Goal: Obtain resource: Obtain resource

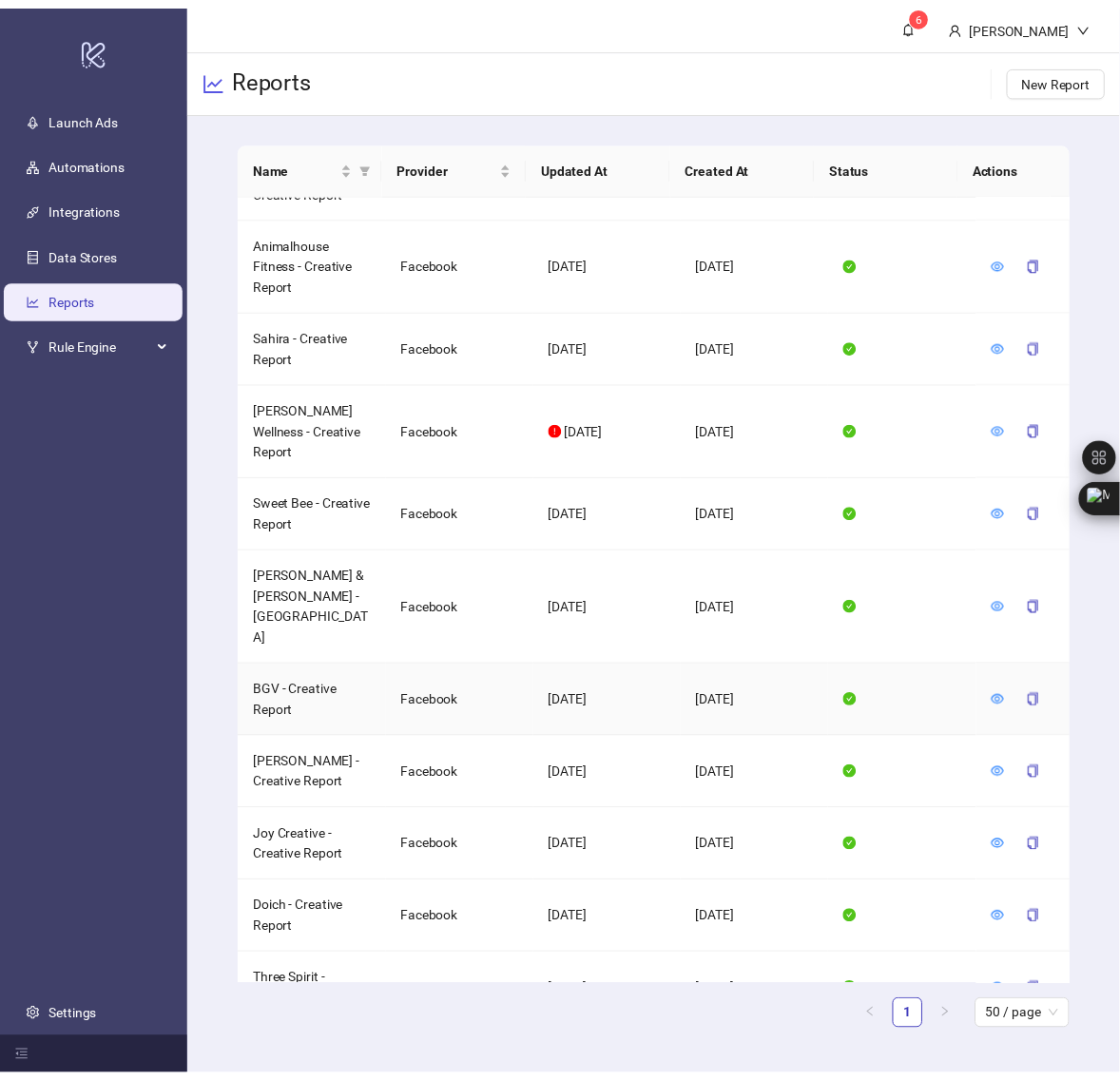
scroll to position [1783, 0]
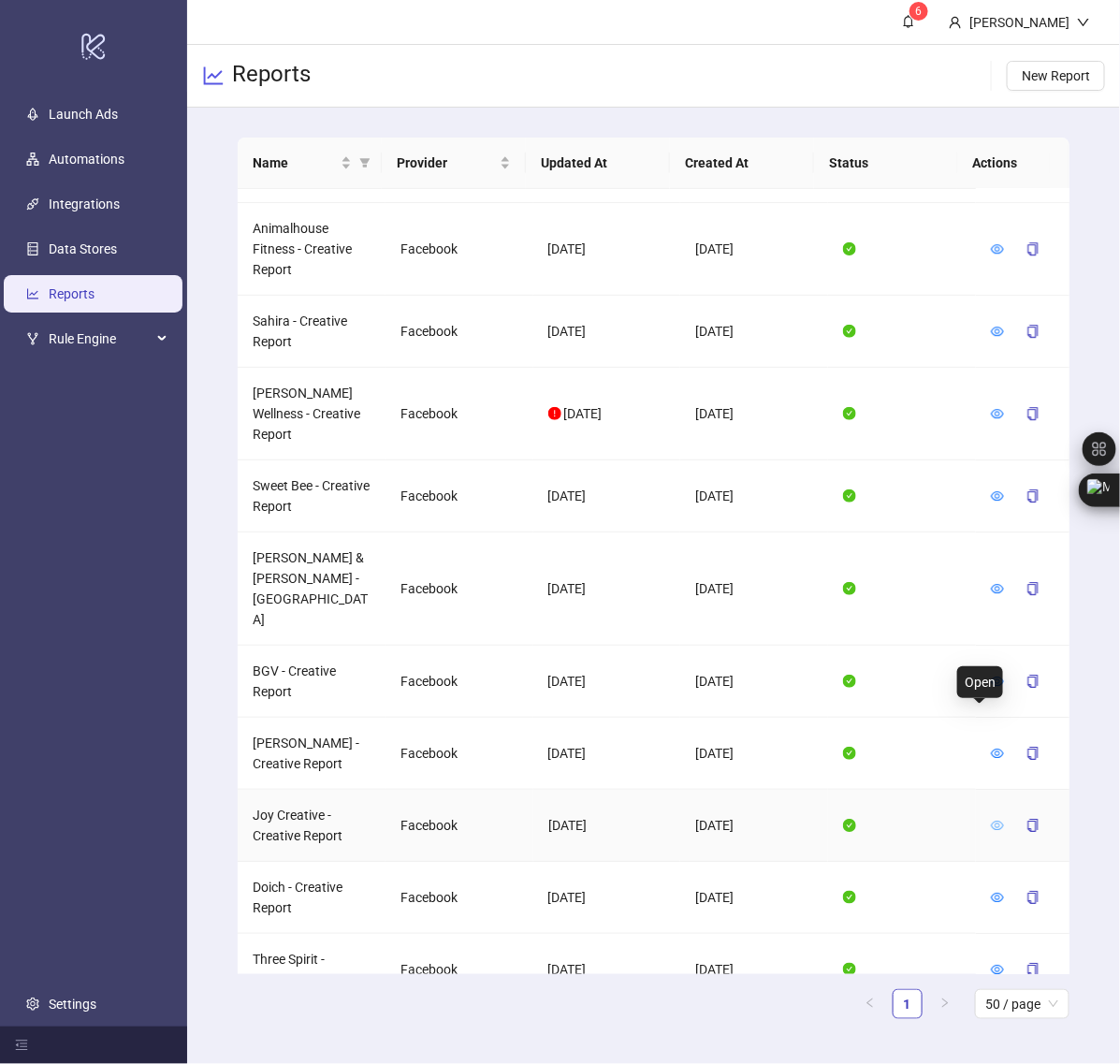
click at [991, 821] on icon "eye" at bounding box center [997, 826] width 13 height 10
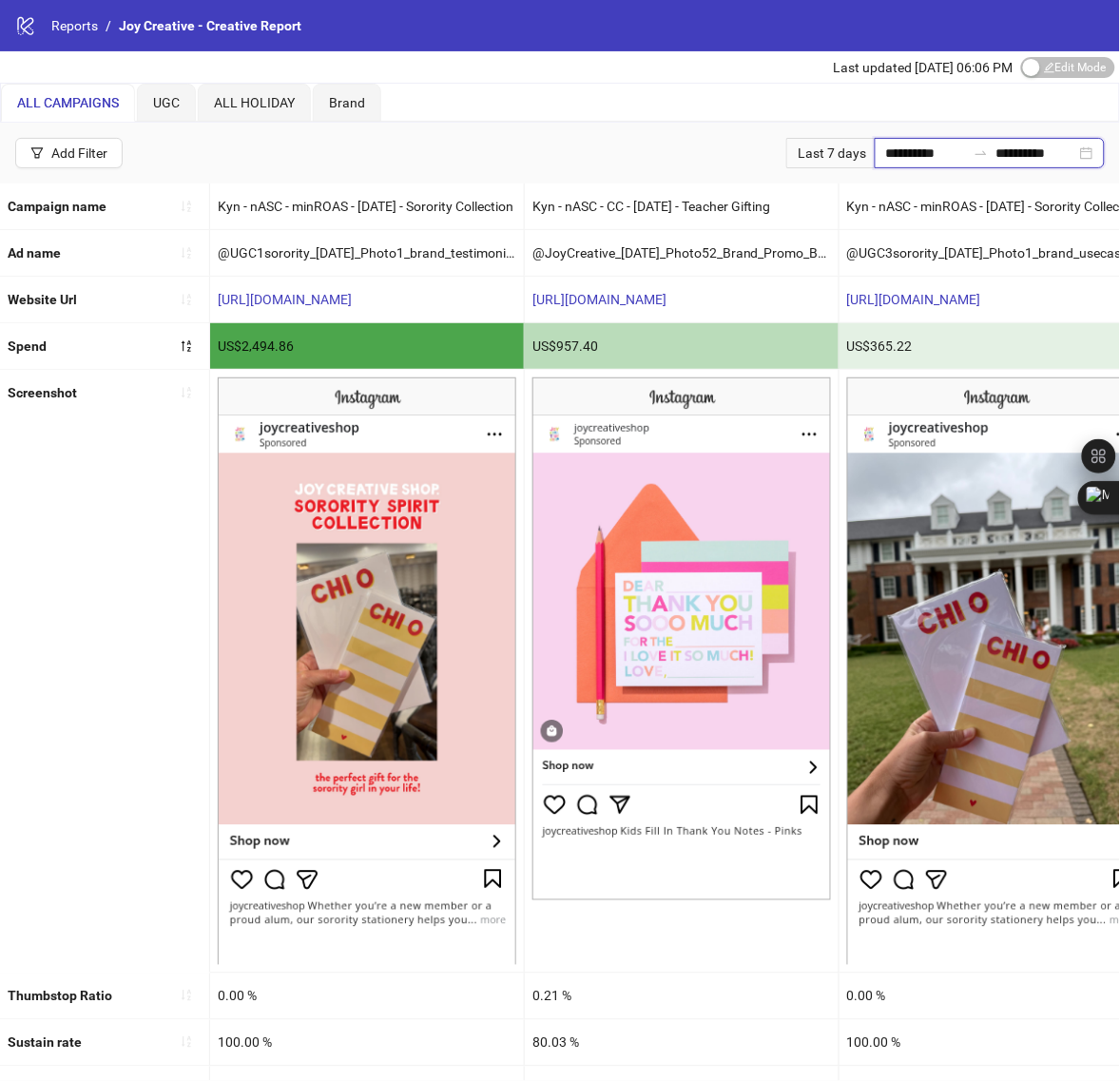
click at [886, 155] on input "**********" at bounding box center [926, 152] width 80 height 21
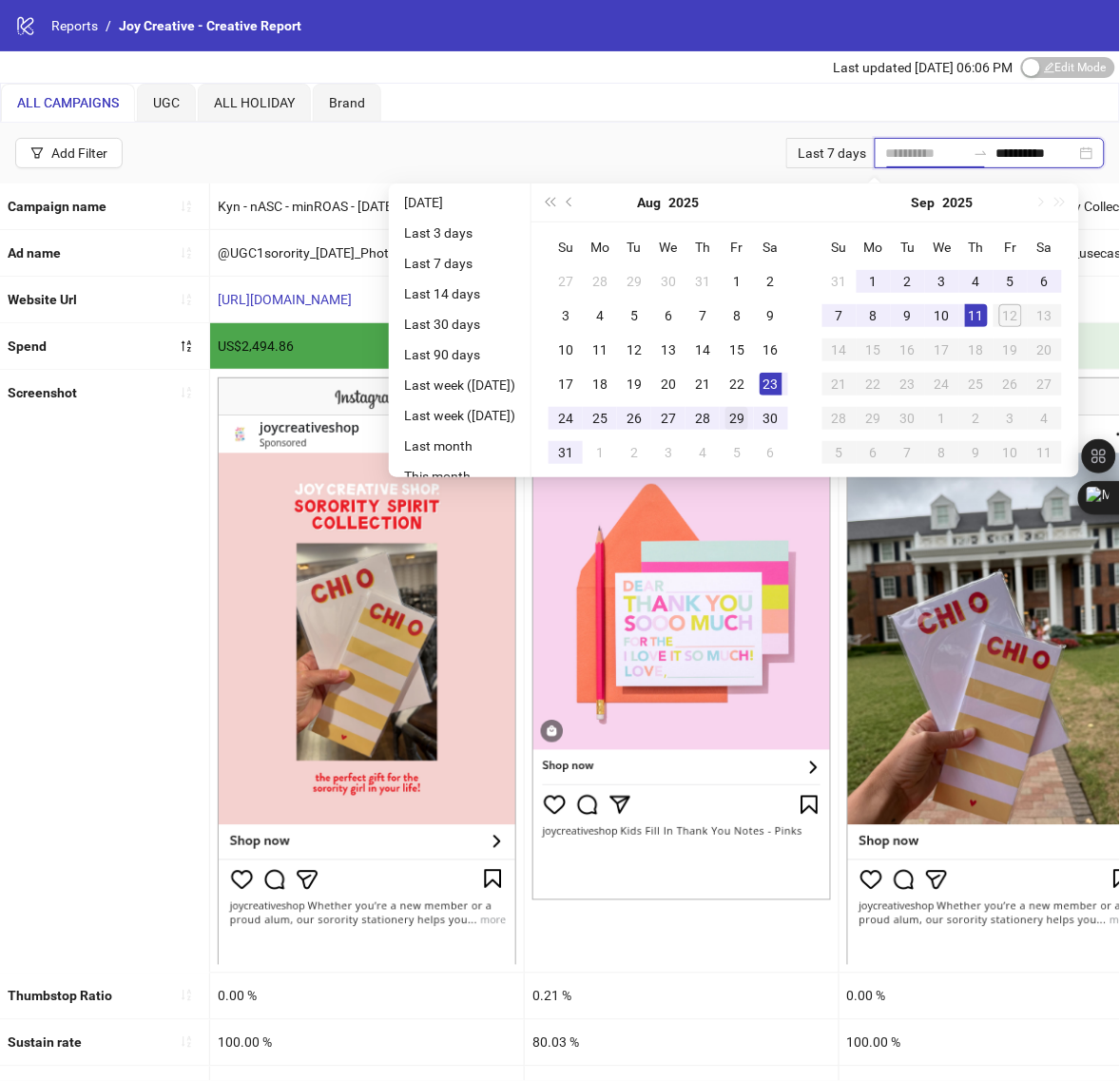
type input "**********"
click at [748, 412] on div "29" at bounding box center [736, 418] width 23 height 23
type input "**********"
click at [988, 315] on div "11" at bounding box center [976, 315] width 23 height 23
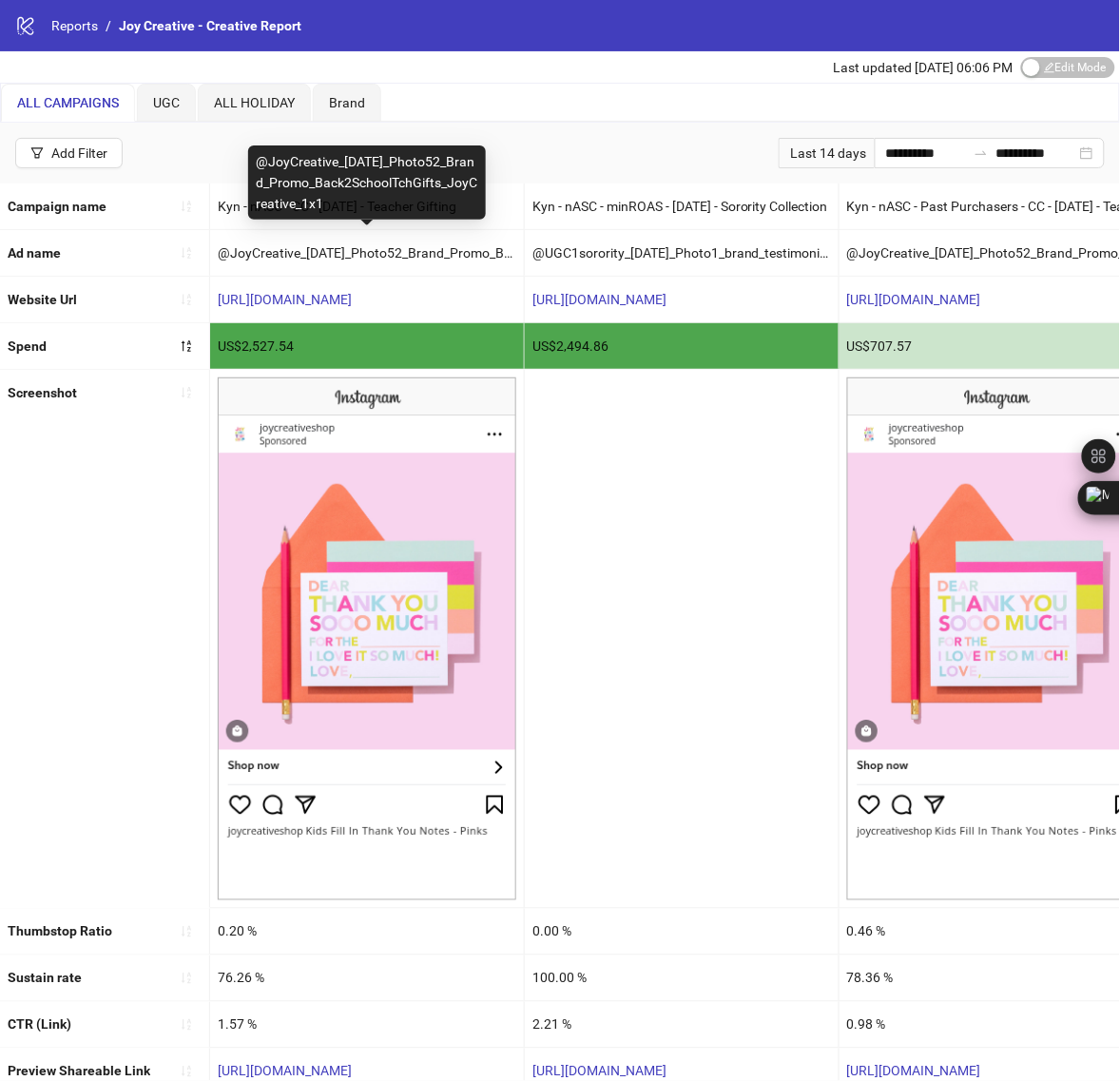
copy div "@JoyCreative_[DATE]_Photo52_Brand_Promo_Back2SchoolTchGifts_JoyCreative_1x1"
drag, startPoint x: 258, startPoint y: 163, endPoint x: 427, endPoint y: 195, distance: 172.0
click at [427, 195] on div "@JoyCreative_[DATE]_Photo52_Brand_Promo_Back2SchoolTchGifts_JoyCreative_1x1" at bounding box center [366, 182] width 238 height 74
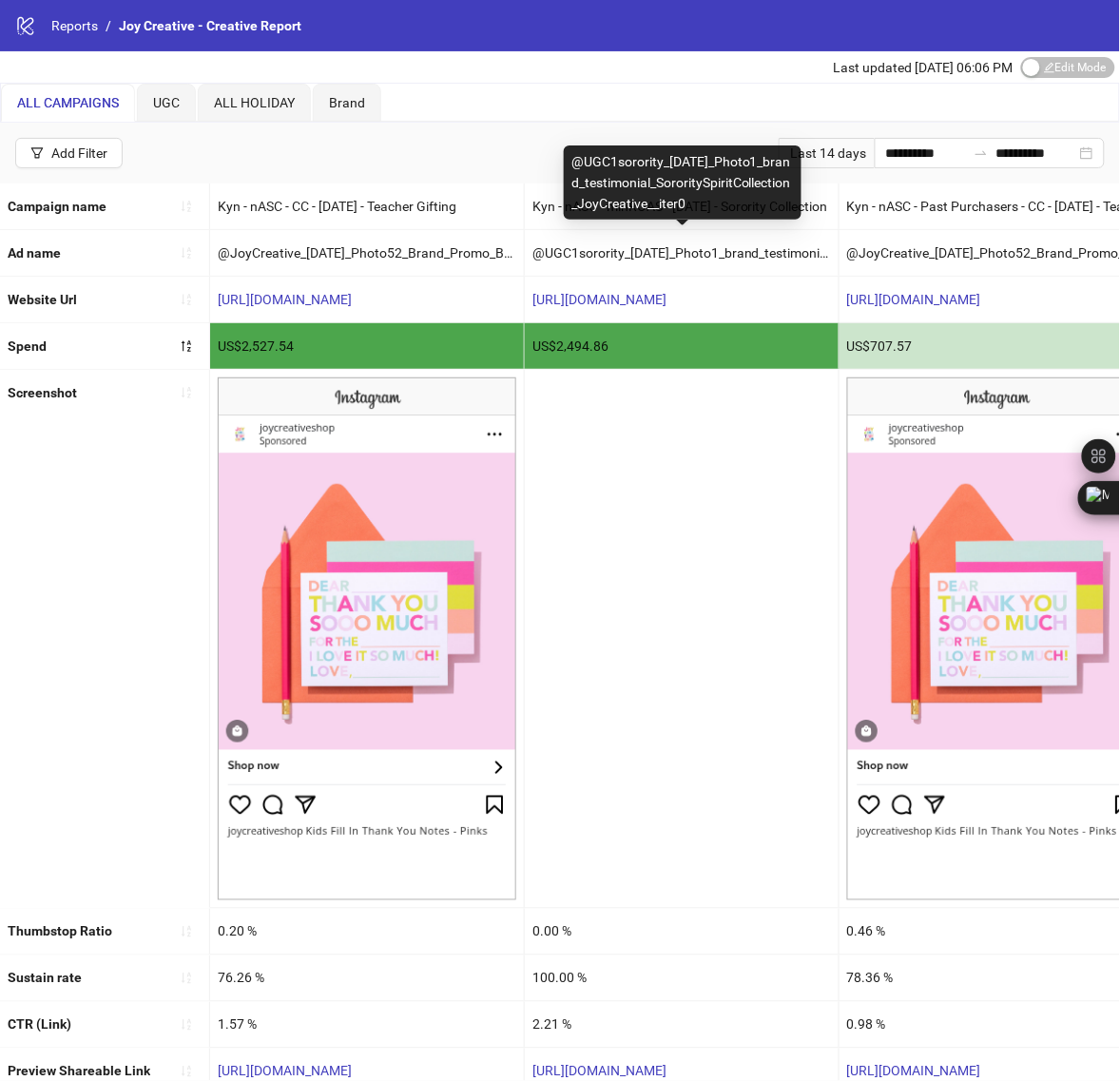
copy div "@UGC1sorority_[DATE]_Photo1_brand_testimonial_SororitySpiritCollection_JoyCreat…"
drag, startPoint x: 570, startPoint y: 162, endPoint x: 767, endPoint y: 216, distance: 204.3
click at [784, 206] on div "@UGC1sorority_[DATE]_Photo1_brand_testimonial_SororitySpiritCollection_JoyCreat…" at bounding box center [682, 182] width 238 height 74
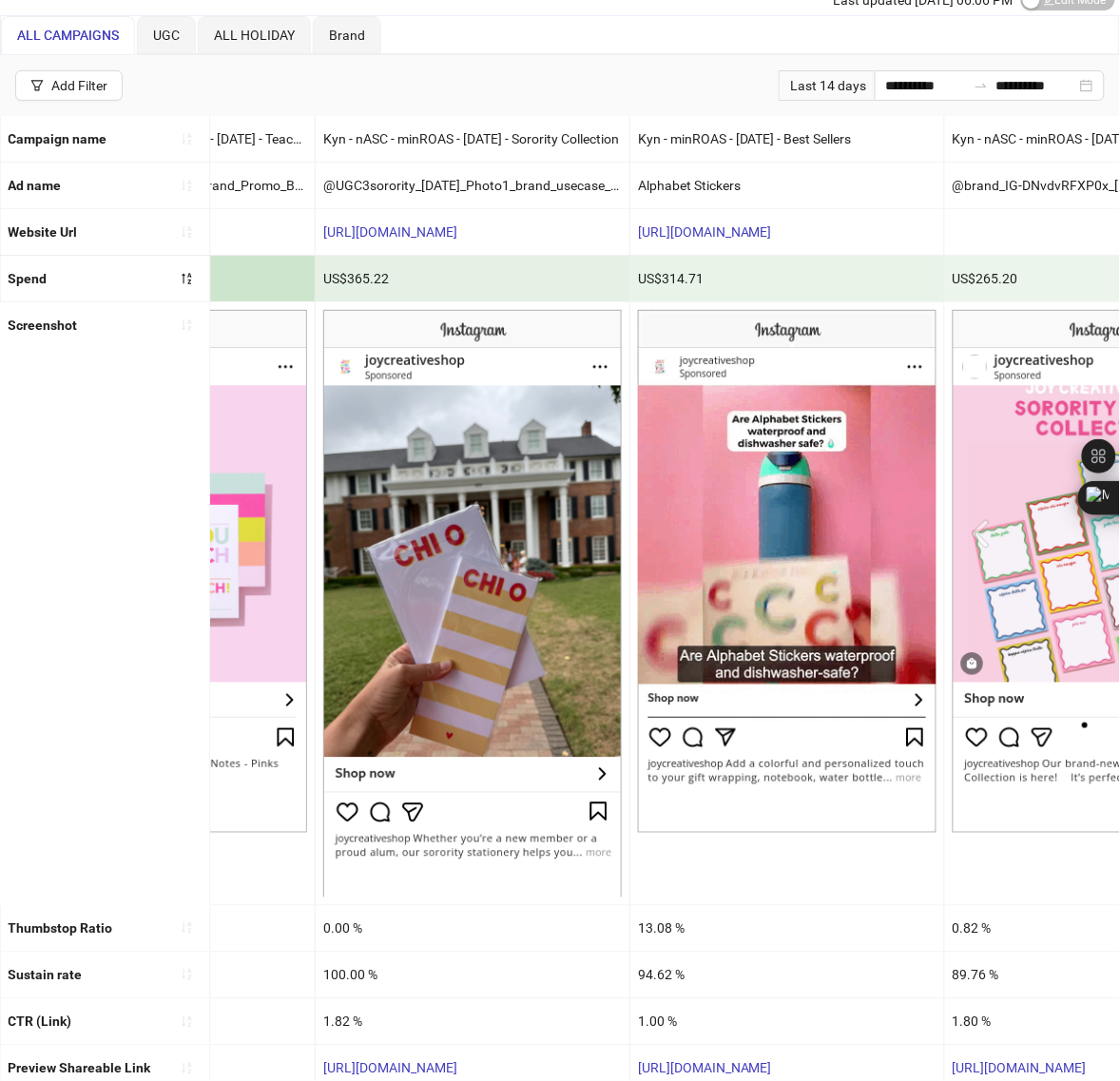
scroll to position [0, 860]
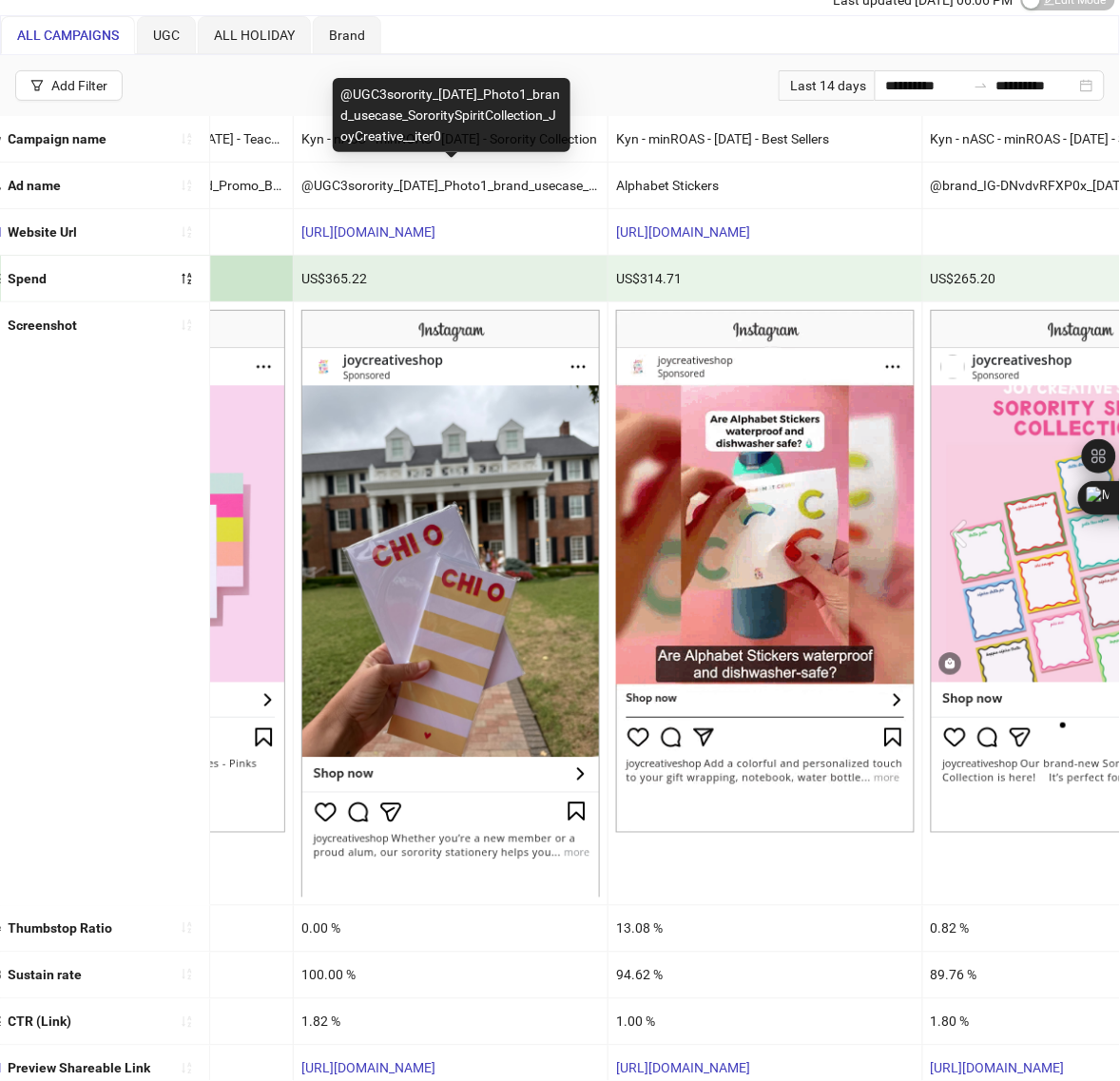
drag, startPoint x: 343, startPoint y: 92, endPoint x: 537, endPoint y: 138, distance: 199.4
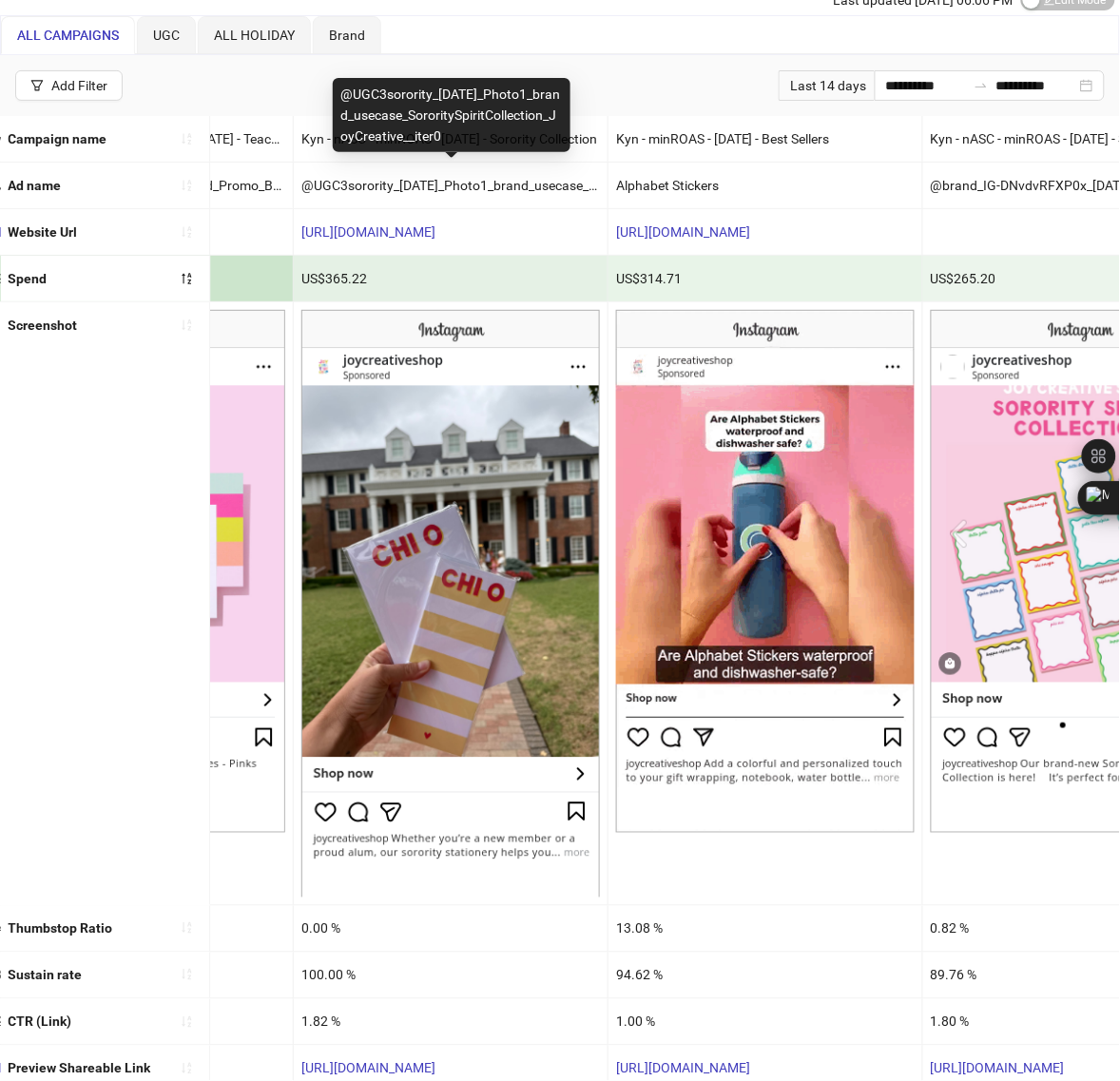
click at [537, 138] on div "@UGC3sorority_[DATE]_Photo1_brand_usecase_SororitySpiritCollection_JoyCreative_…" at bounding box center [451, 115] width 238 height 74
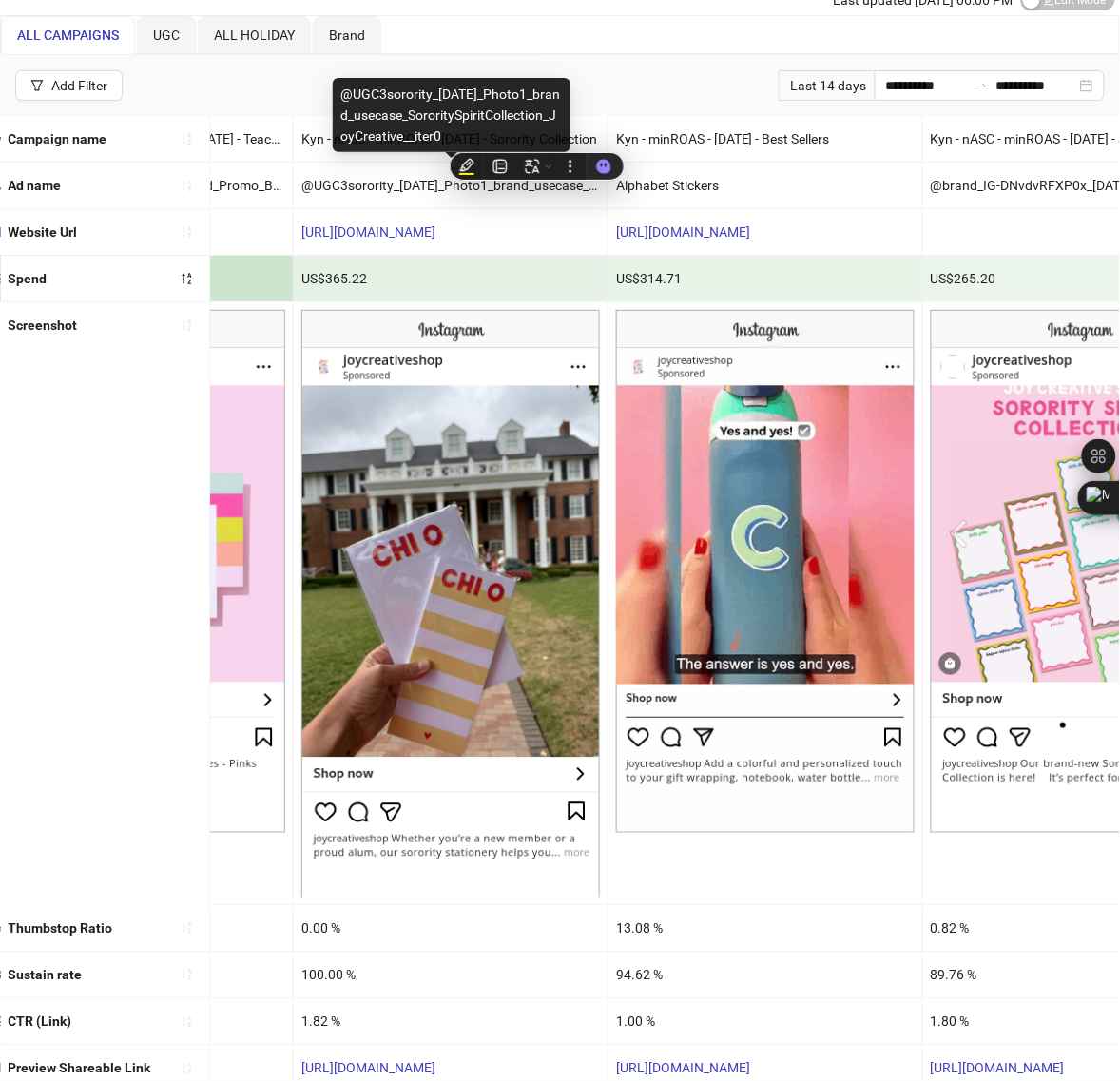
copy div "@UGC3sorority_[DATE]_Photo1_brand_usecase_SororitySpiritCollection_JoyCreative_…"
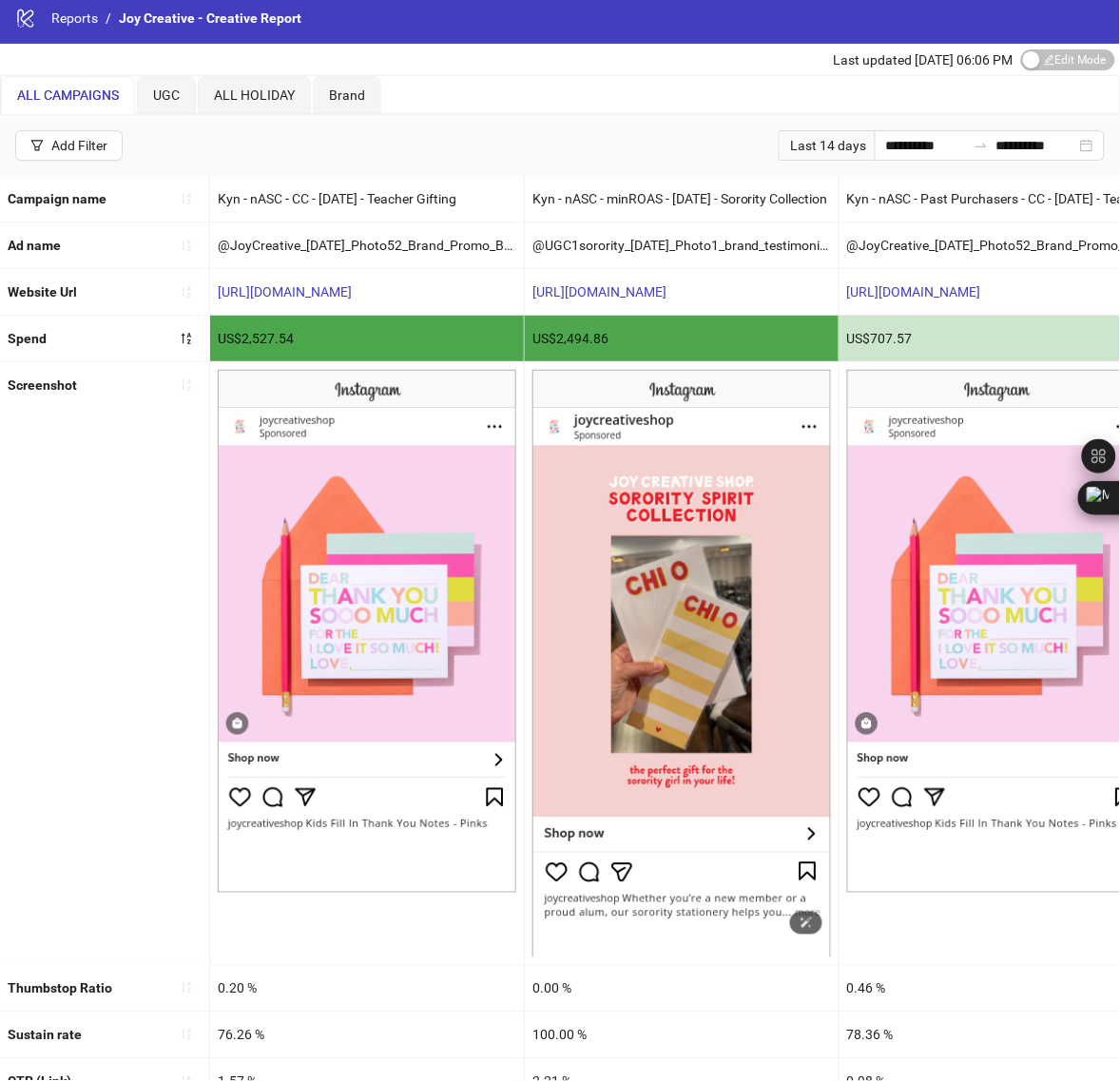
scroll to position [0, 0]
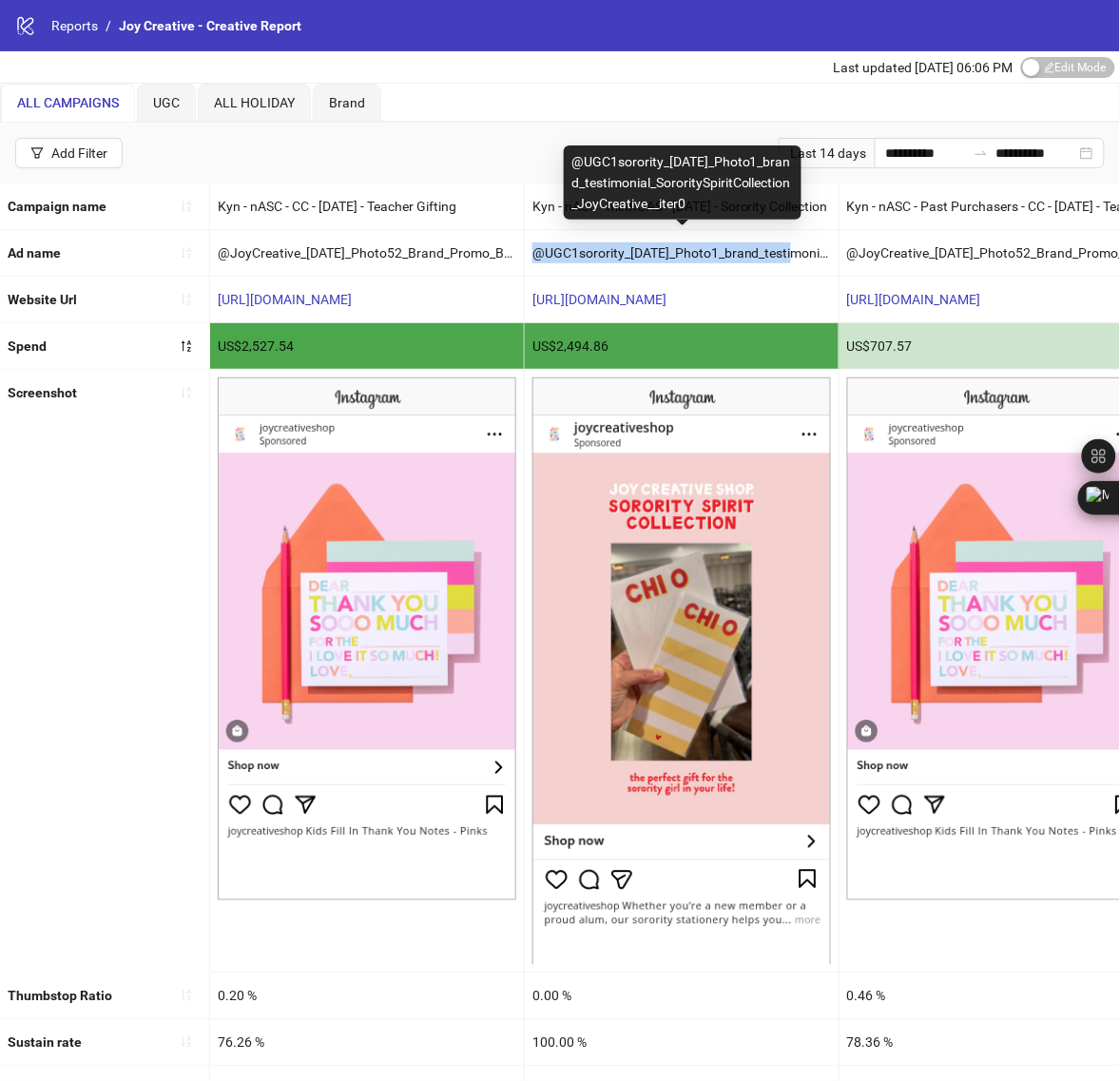
drag, startPoint x: 535, startPoint y: 257, endPoint x: 794, endPoint y: 257, distance: 259.0
click at [794, 257] on div "@UGC1sorority_[DATE]_Photo1_brand_testimonial_SororitySpiritCollection_JoyCreat…" at bounding box center [682, 253] width 314 height 45
drag, startPoint x: 571, startPoint y: 158, endPoint x: 783, endPoint y: 197, distance: 215.6
click at [783, 197] on div "@UGC1sorority_[DATE]_Photo1_brand_testimonial_SororitySpiritCollection_JoyCreat…" at bounding box center [682, 182] width 238 height 74
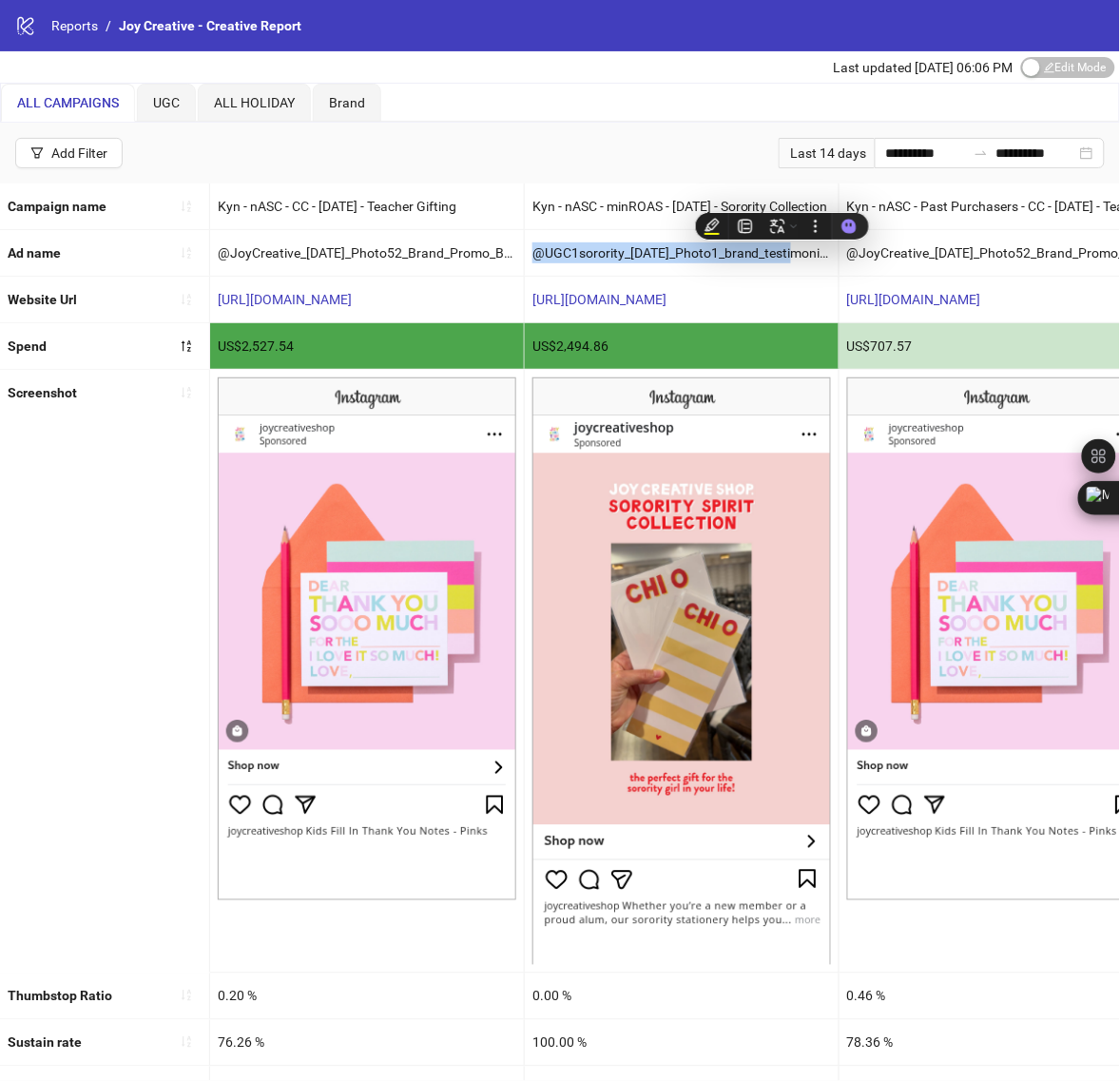
copy div "@UGC1sorority_[DATE]_Photo1_brand_testimonial_SororitySpiritCollection_JoyCreat…"
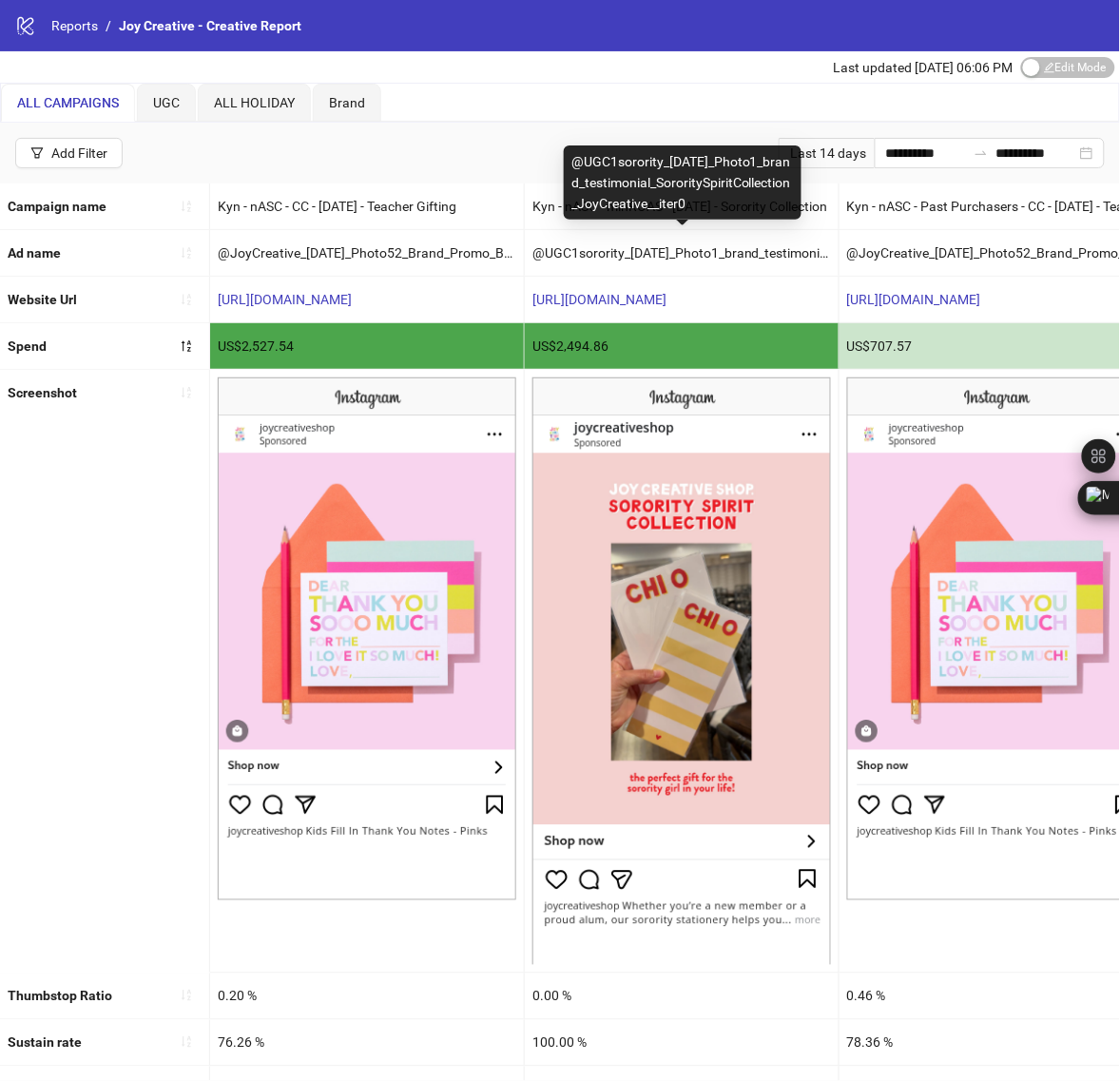
drag, startPoint x: 572, startPoint y: 162, endPoint x: 785, endPoint y: 199, distance: 216.2
click at [785, 199] on div "@UGC1sorority_[DATE]_Photo1_brand_testimonial_SororitySpiritCollection_JoyCreat…" at bounding box center [682, 182] width 238 height 74
copy div "@UGC1sorority_[DATE]_Photo1_brand_testimonial_SororitySpiritCollection_JoyCreat…"
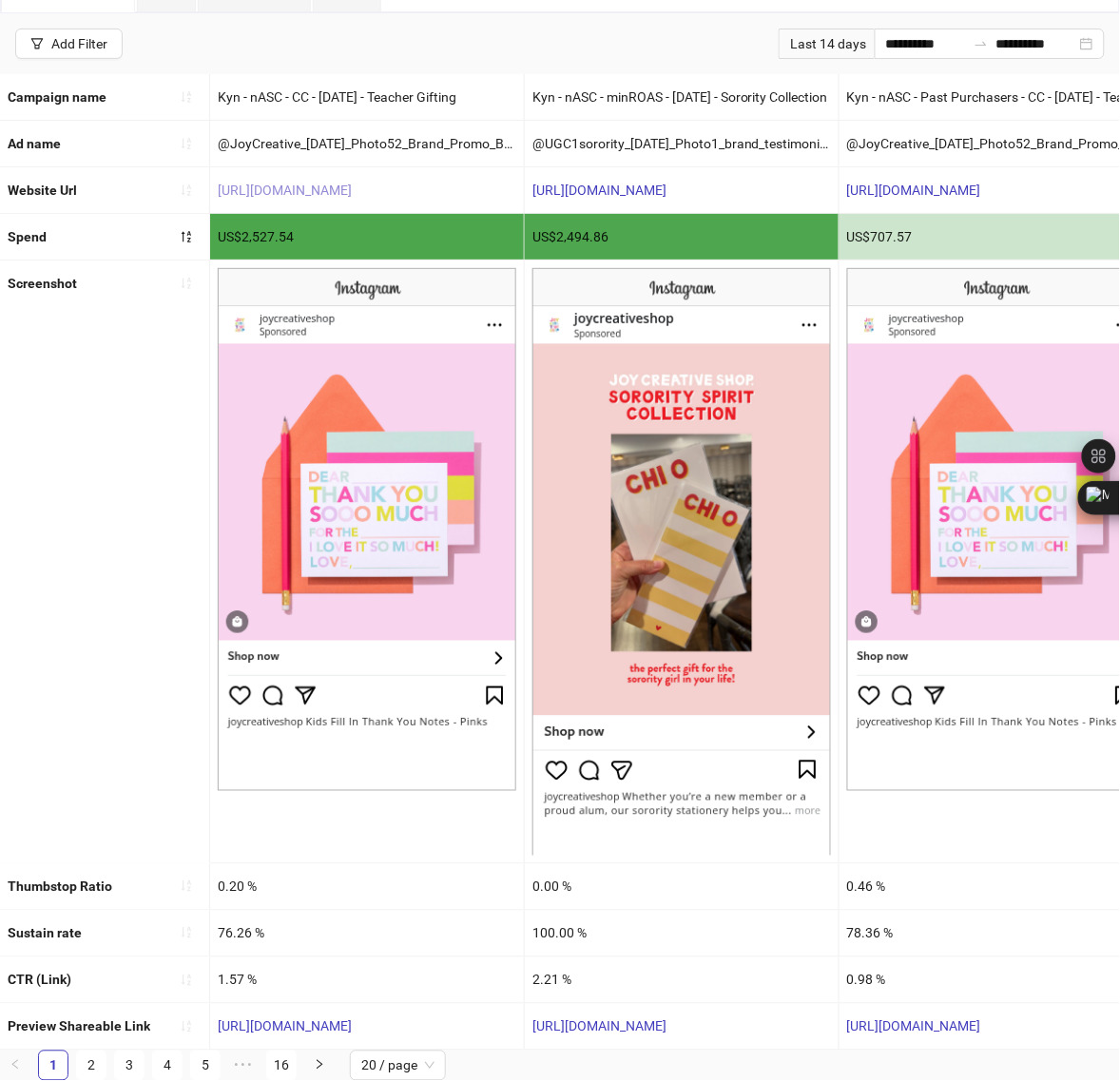
scroll to position [131, 0]
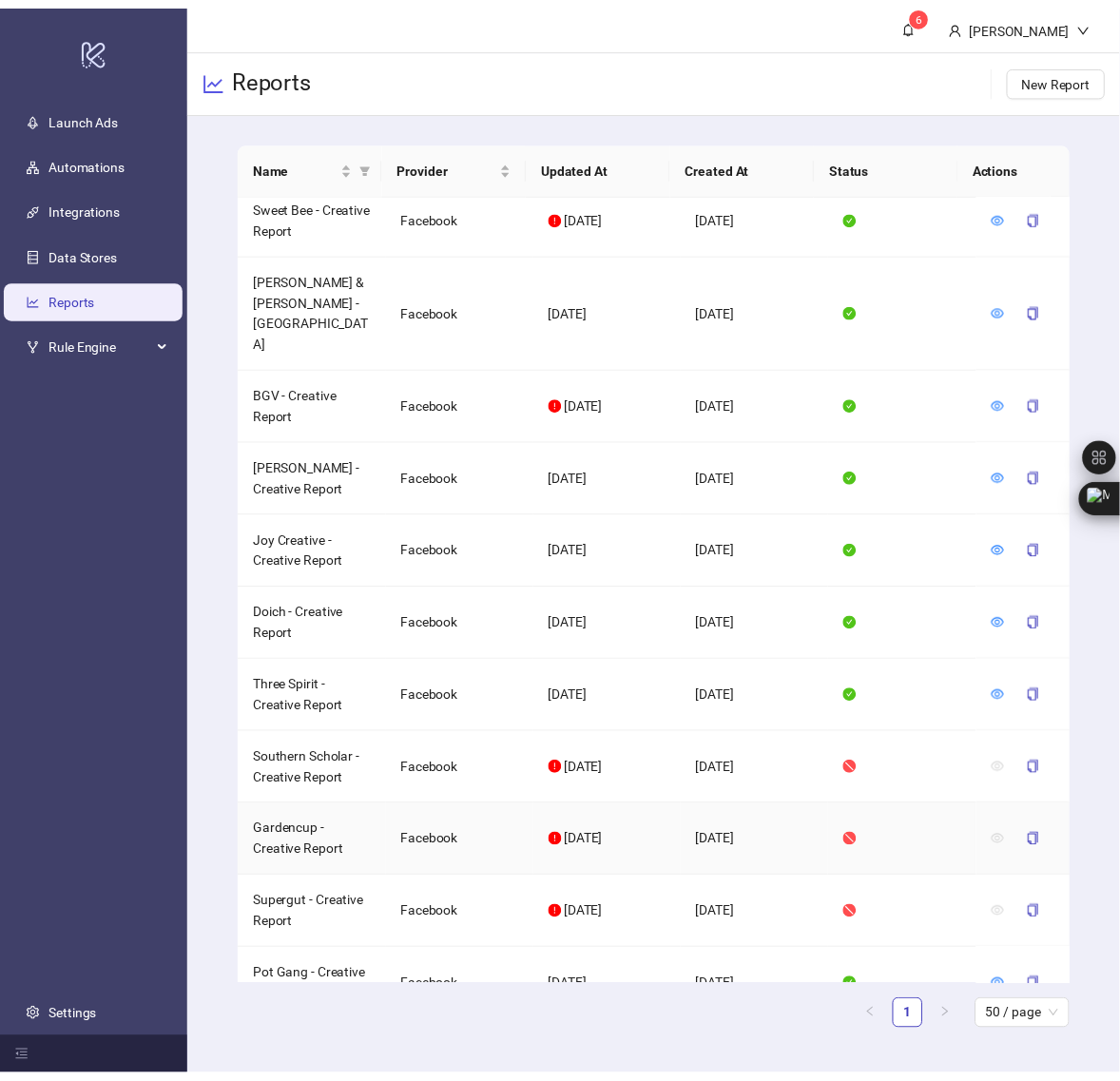
scroll to position [2074, 0]
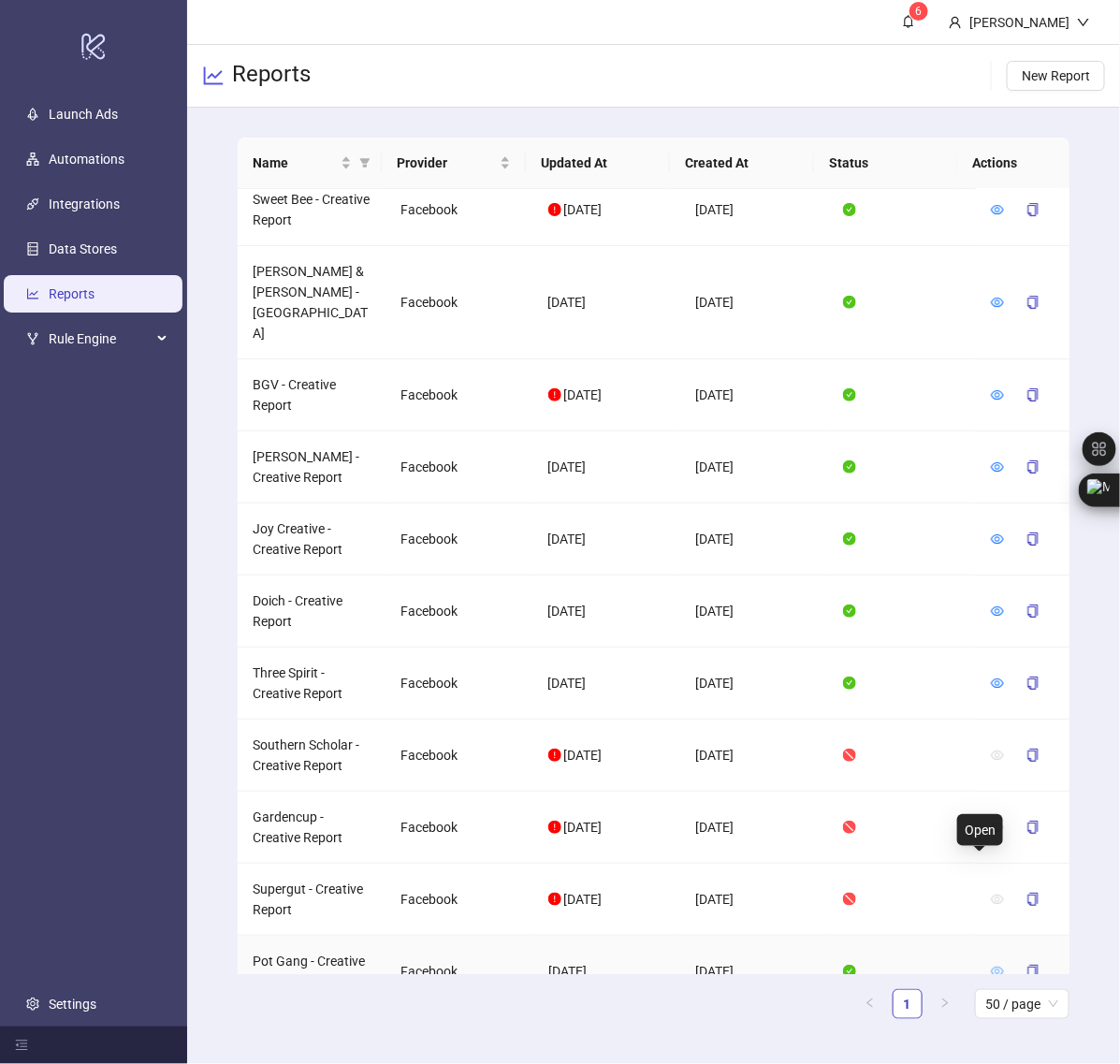
click at [991, 965] on icon "eye" at bounding box center [997, 971] width 13 height 13
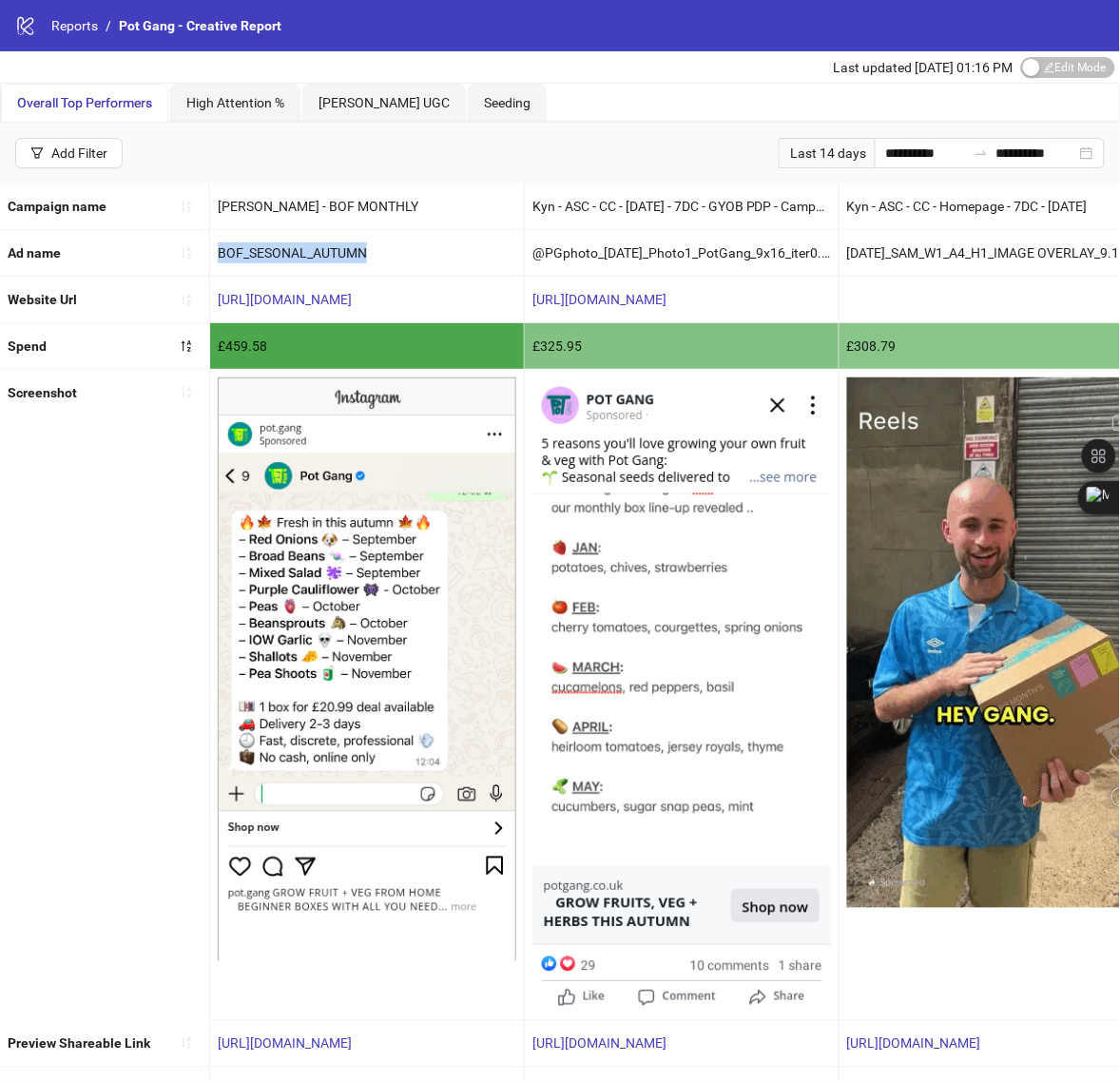
drag, startPoint x: 220, startPoint y: 248, endPoint x: 385, endPoint y: 254, distance: 165.1
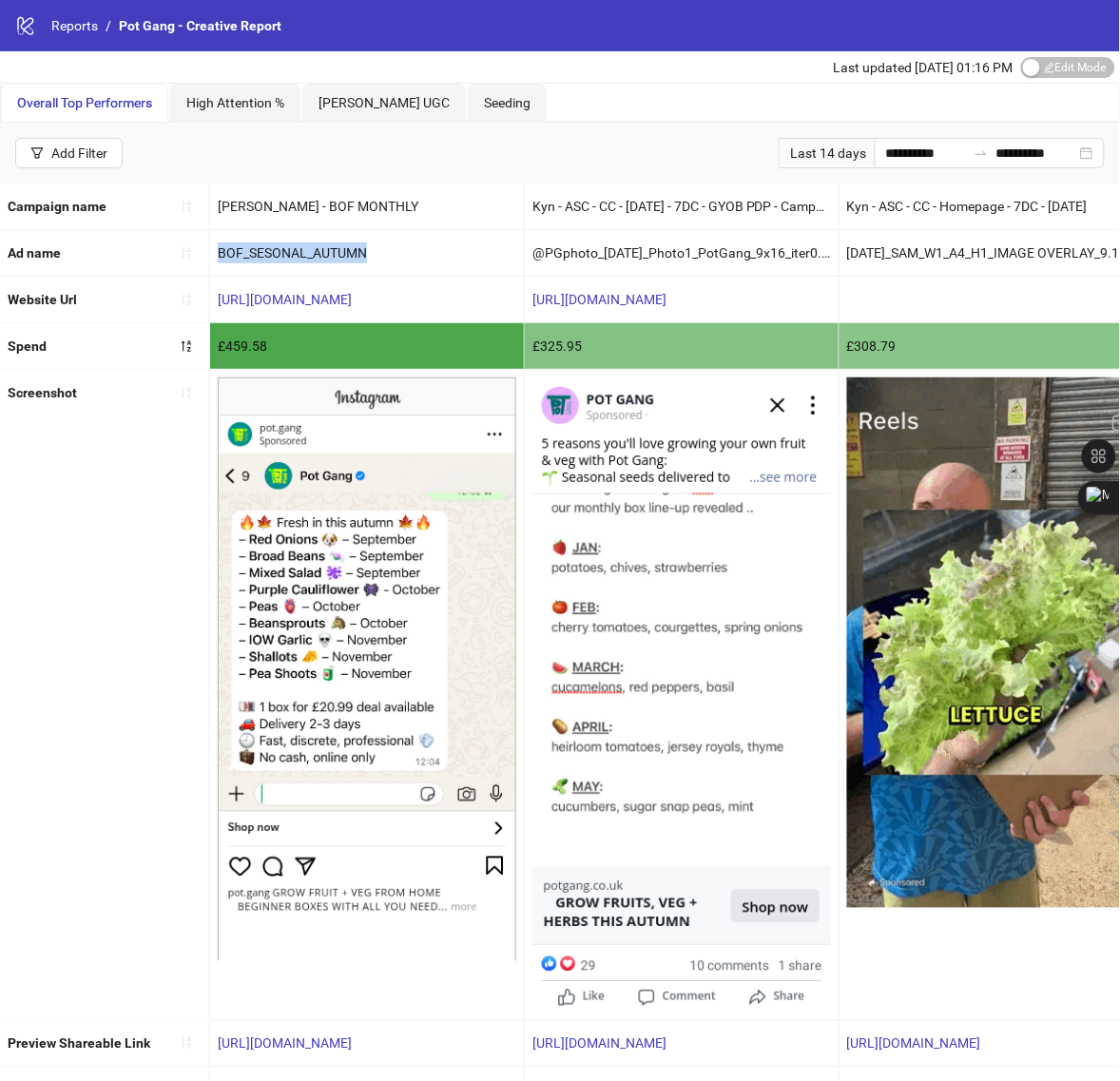
click at [385, 254] on div "BOF_SESONAL_AUTUMN" at bounding box center [367, 253] width 314 height 45
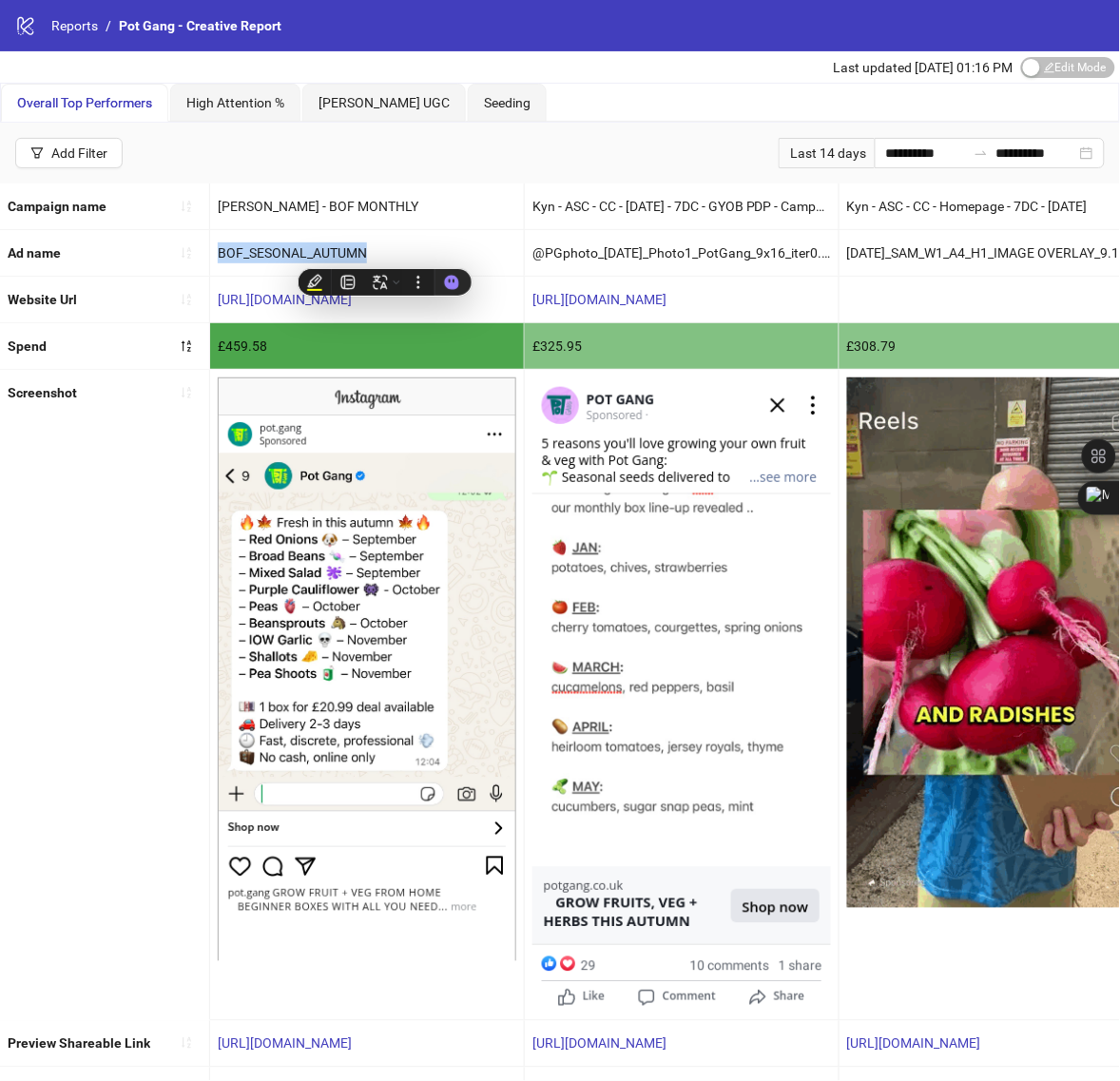
copy div "BOF_SESONAL_AUTUMN"
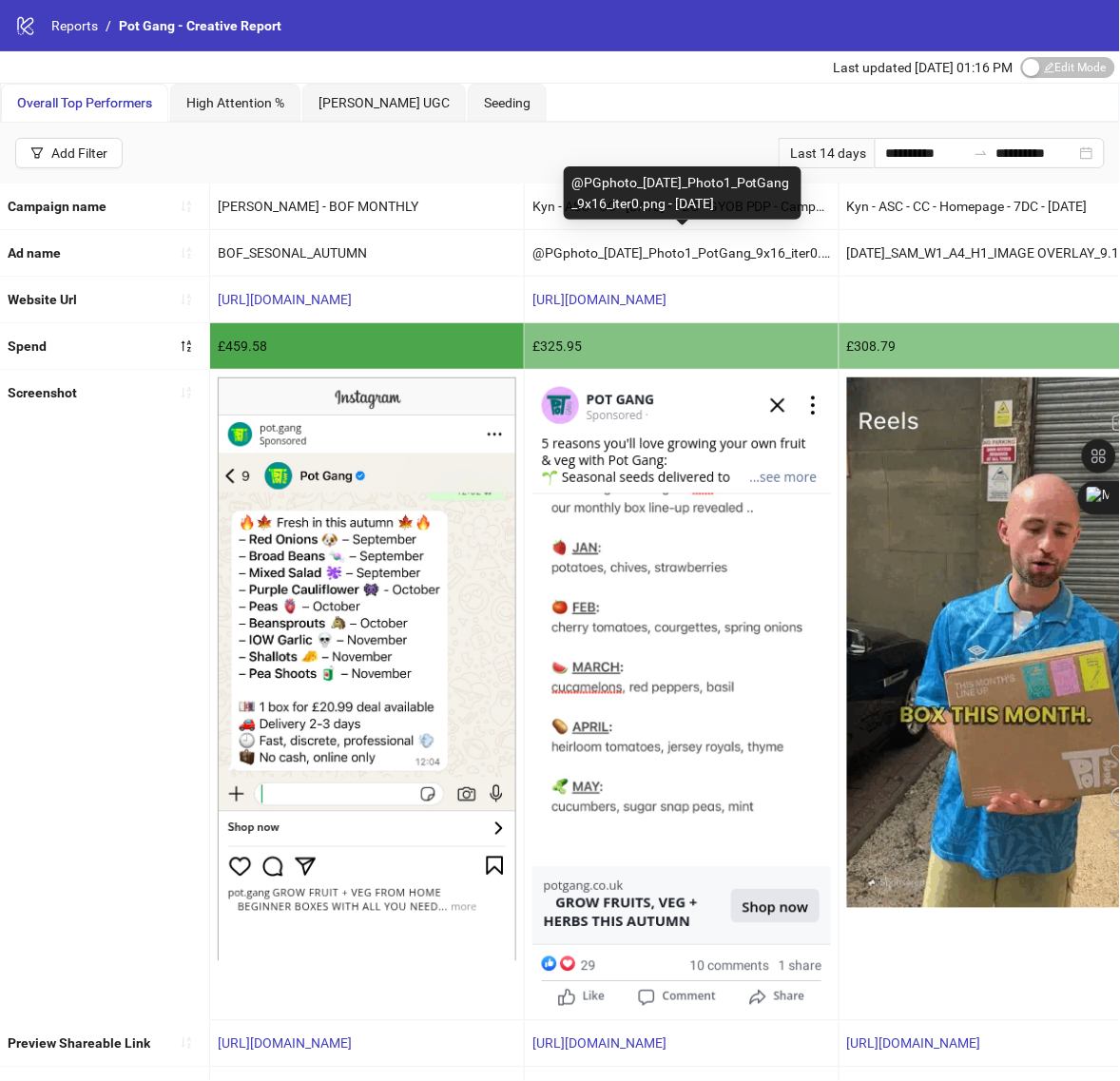
drag, startPoint x: 573, startPoint y: 163, endPoint x: 631, endPoint y: 202, distance: 69.9
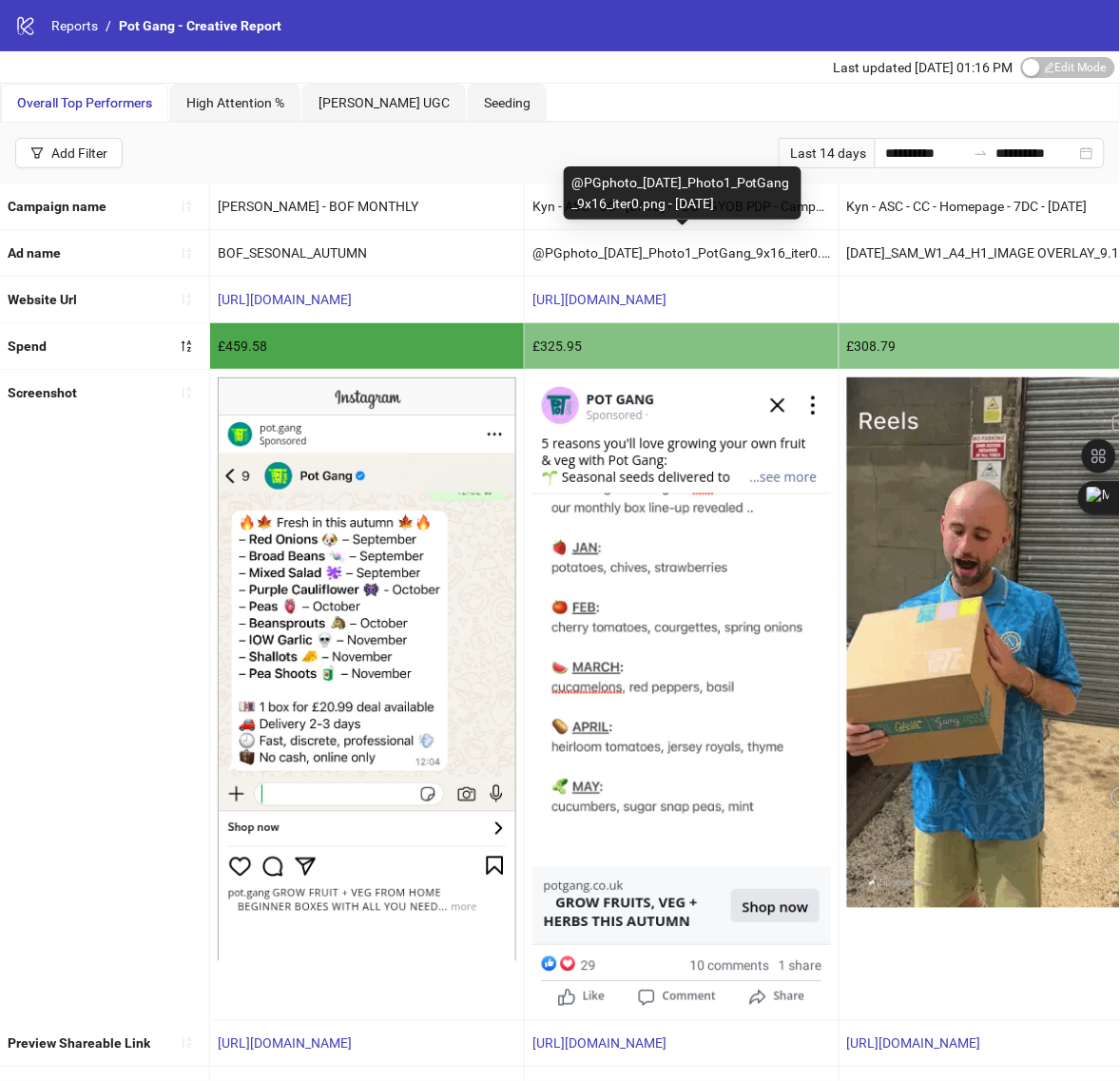
click at [631, 202] on div "@PGphoto_[DATE]_Photo1_PotGang_9x16_iter0.png - [DATE]" at bounding box center [682, 193] width 238 height 53
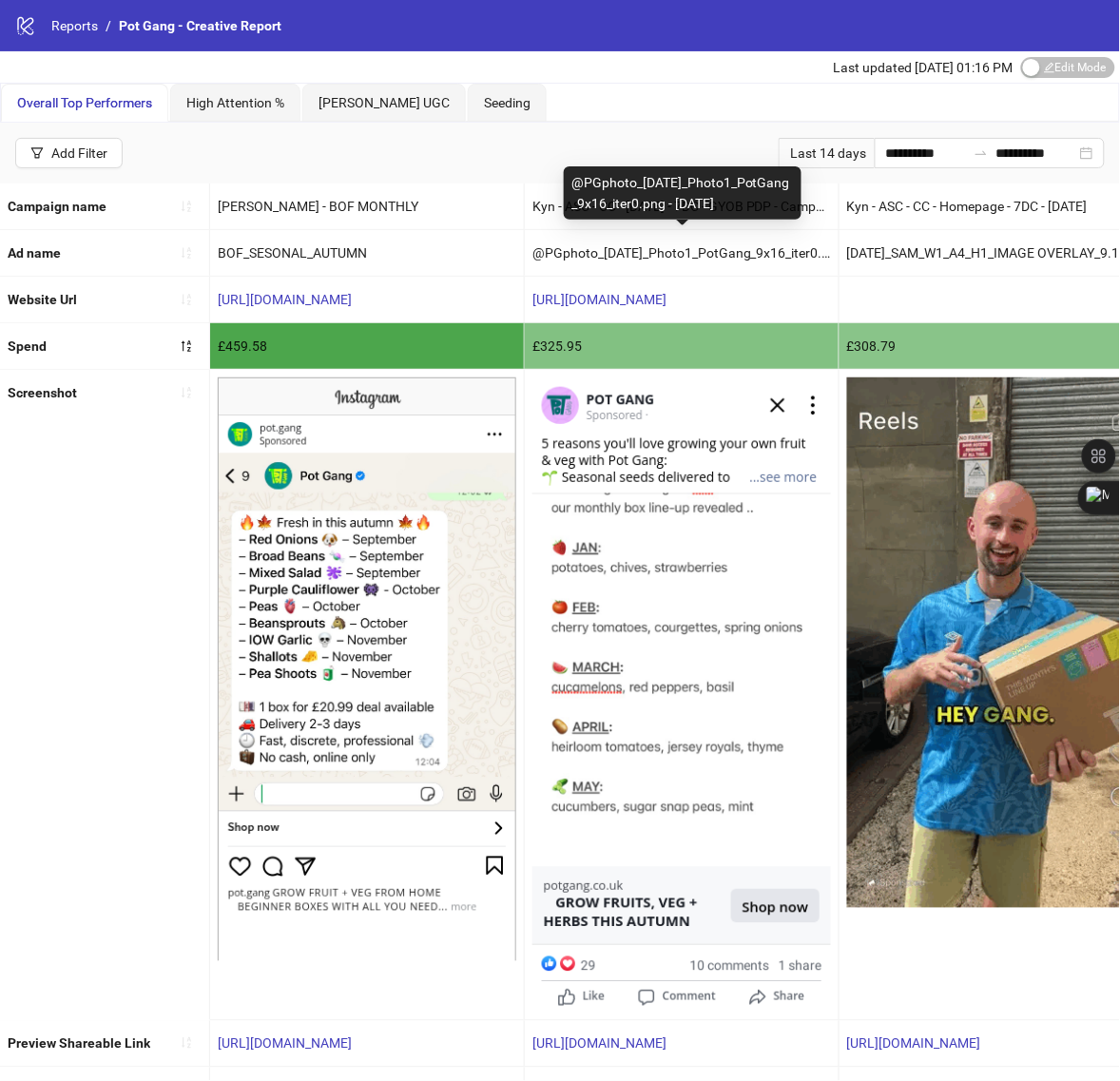
copy div "@PGphoto_[DATE]_Photo1_PotGang_9x16_iter0.png - [DATE]"
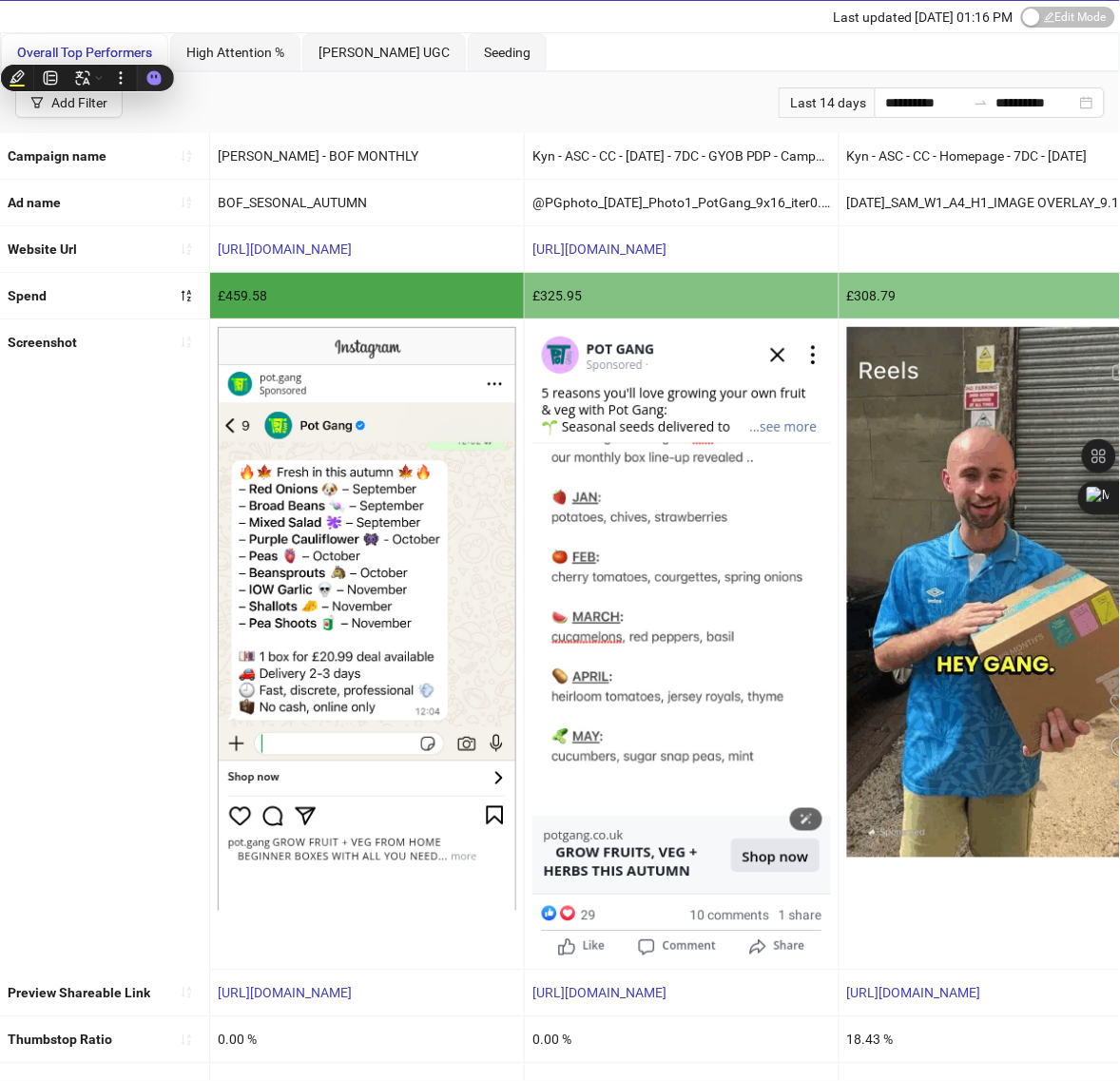
scroll to position [226, 0]
